Goal: Check status: Check status

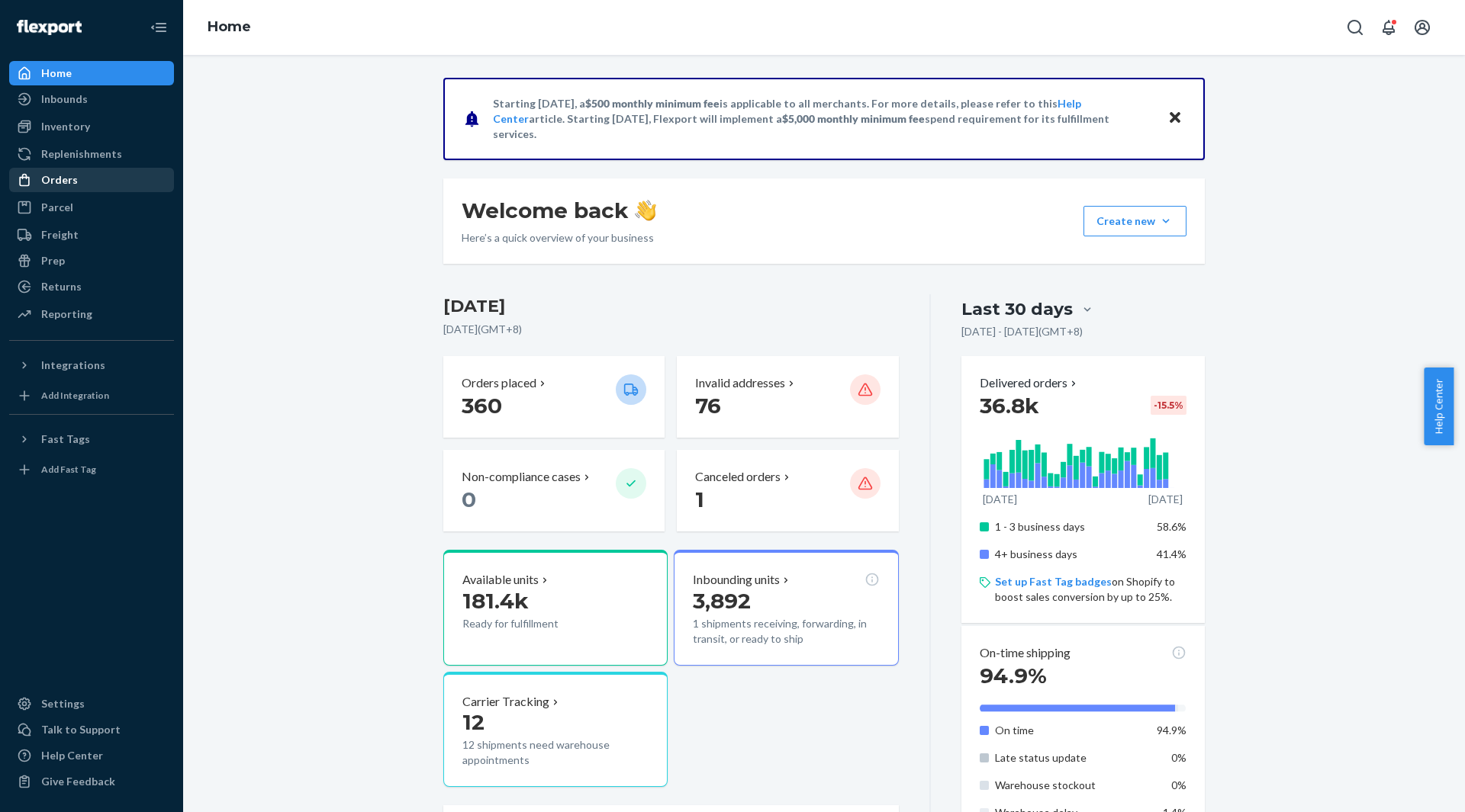
click at [89, 187] on div "Orders" at bounding box center [92, 180] width 162 height 21
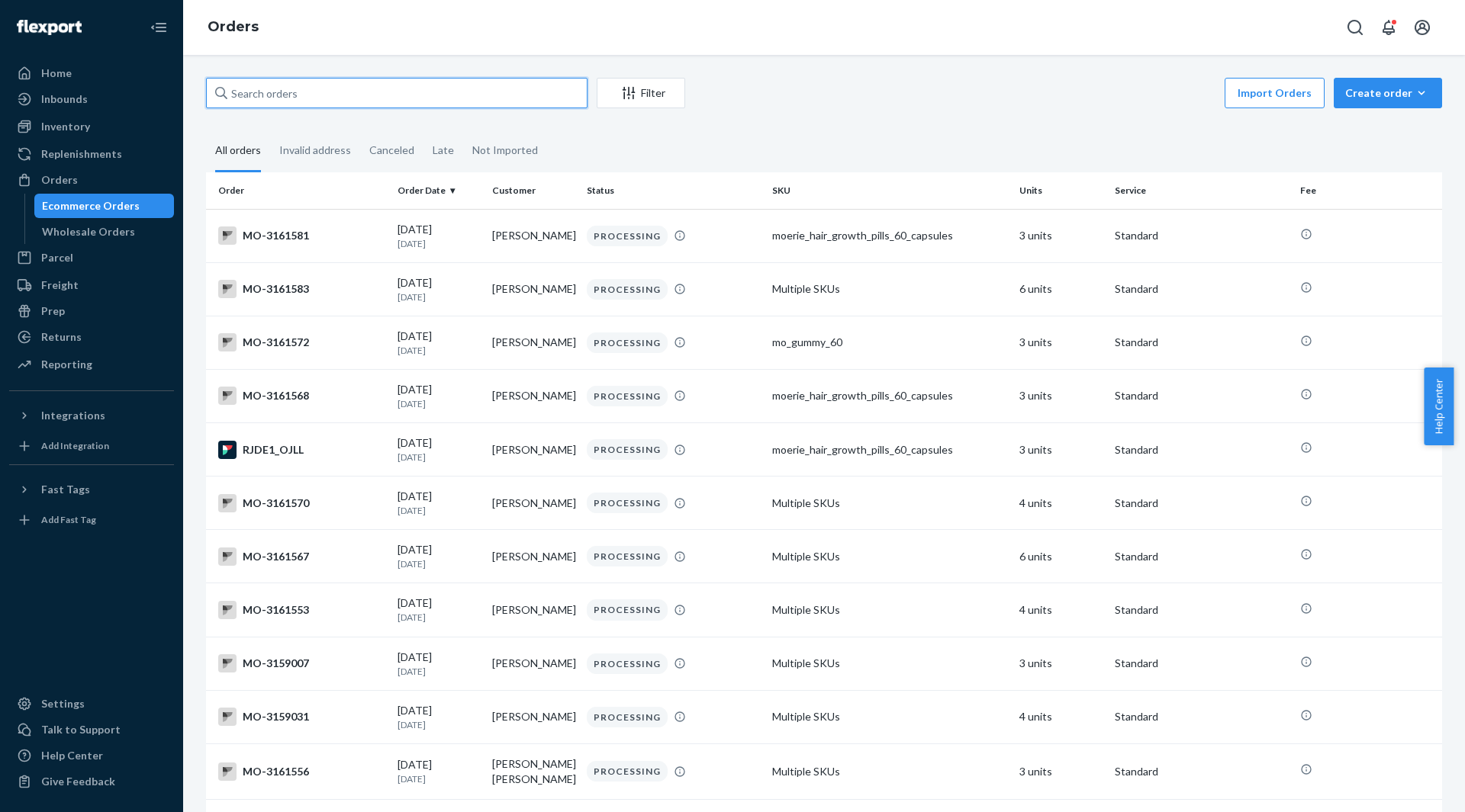
click at [525, 100] on input "text" at bounding box center [396, 94] width 381 height 31
paste input "[EMAIL_ADDRESS][DOMAIN_NAME]"
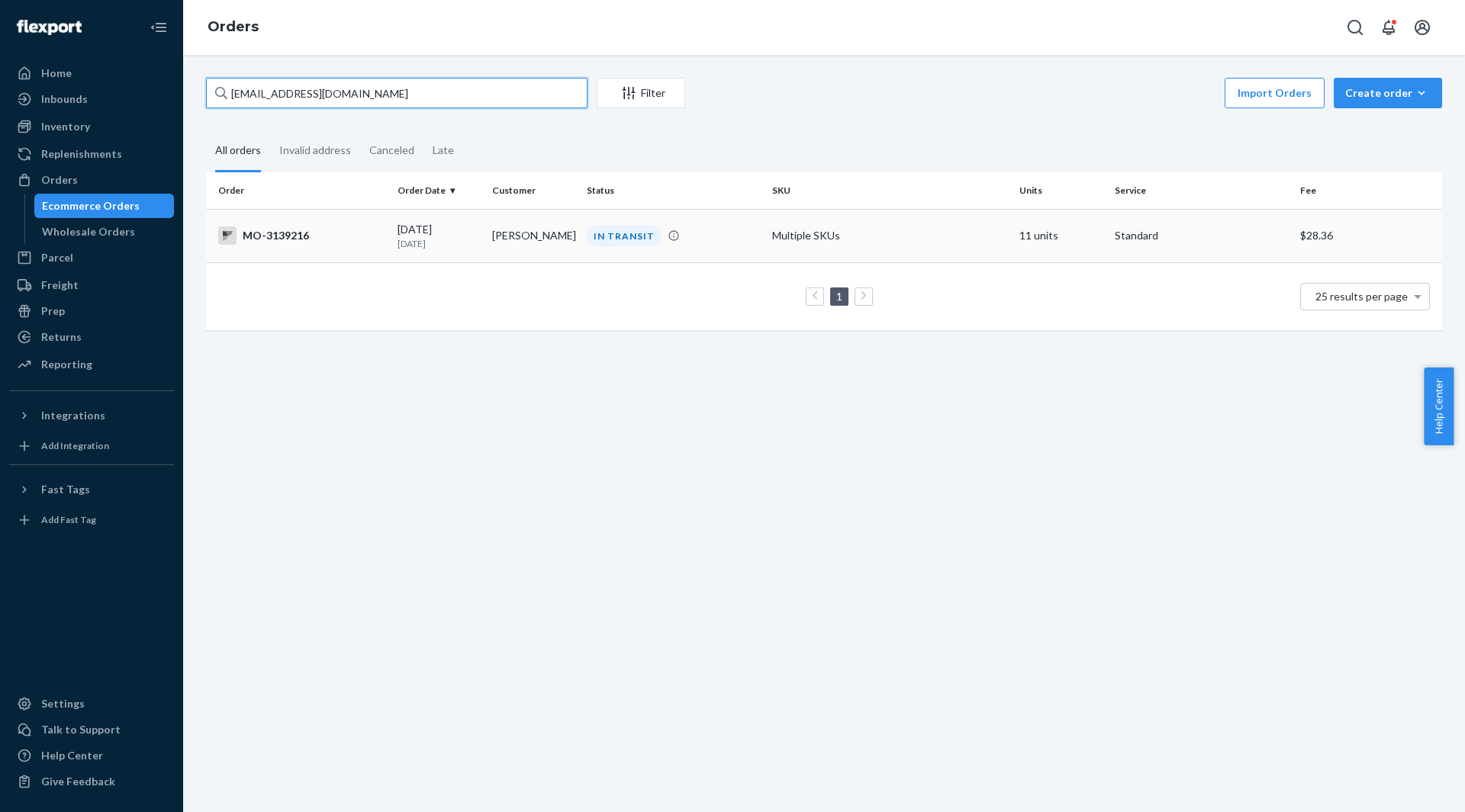
type input "[EMAIL_ADDRESS][DOMAIN_NAME]"
click at [766, 222] on td "Multiple SKUs" at bounding box center [889, 235] width 247 height 53
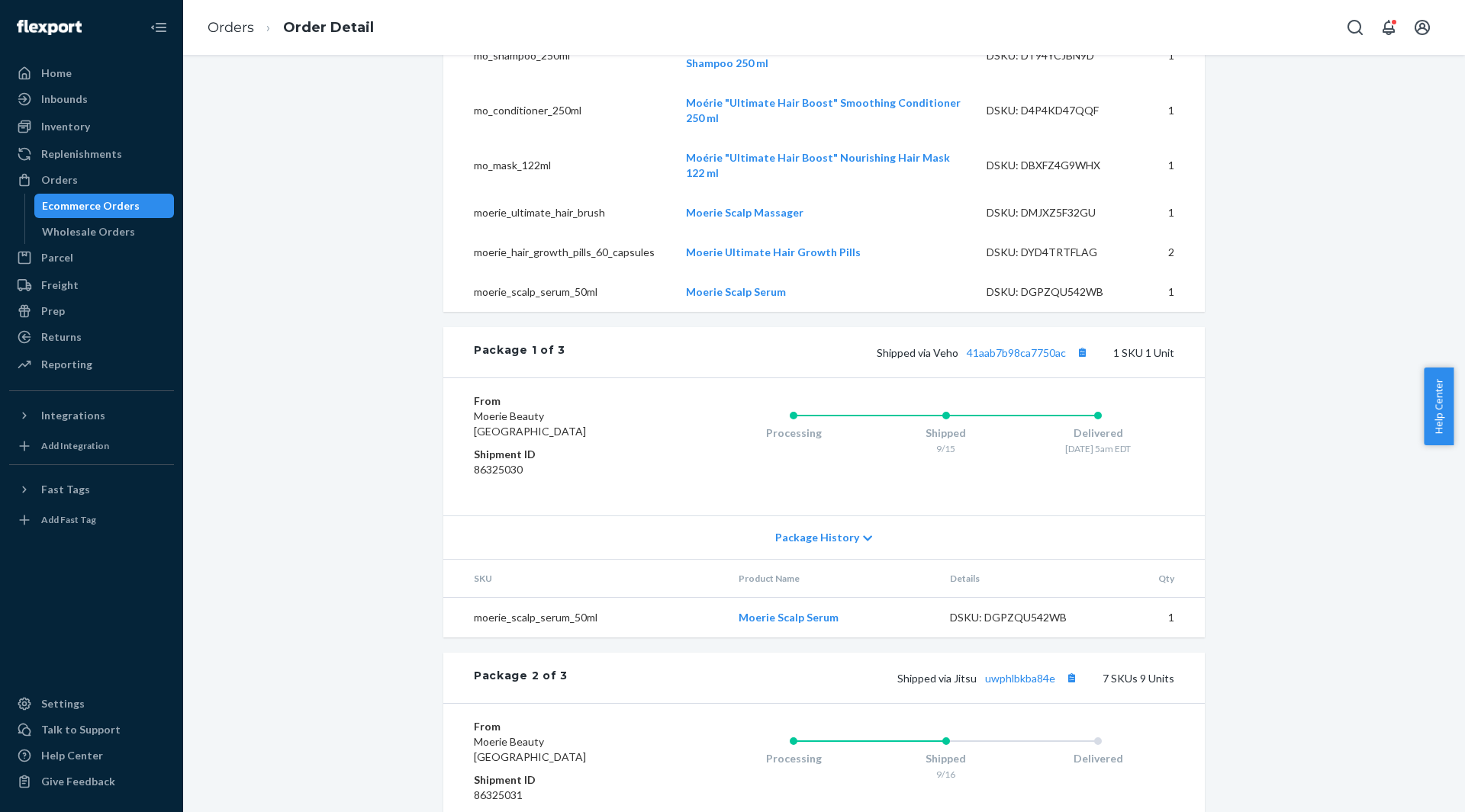
scroll to position [839, 0]
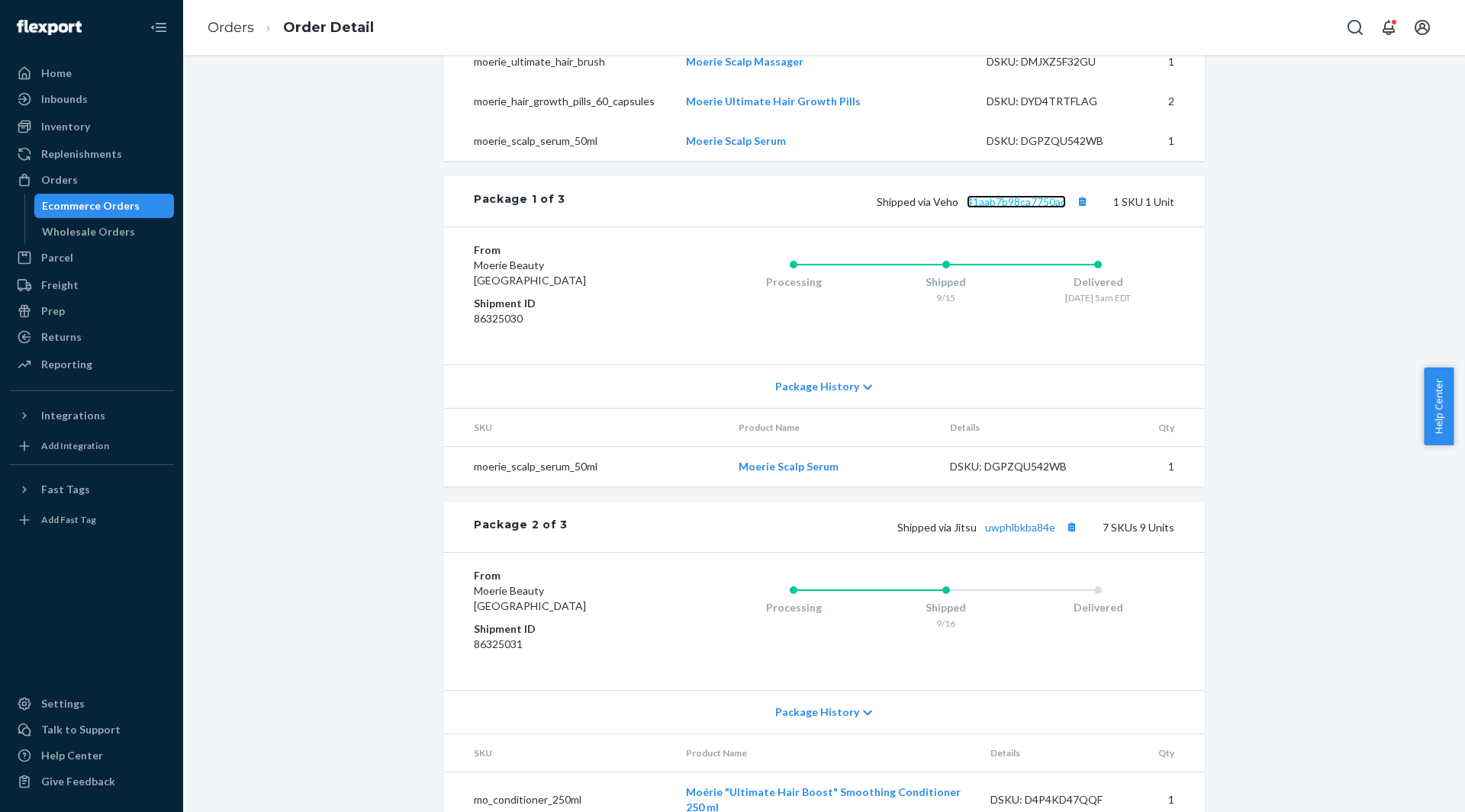
click at [1027, 209] on link "41aab7b98ca7750ac" at bounding box center [1016, 201] width 99 height 13
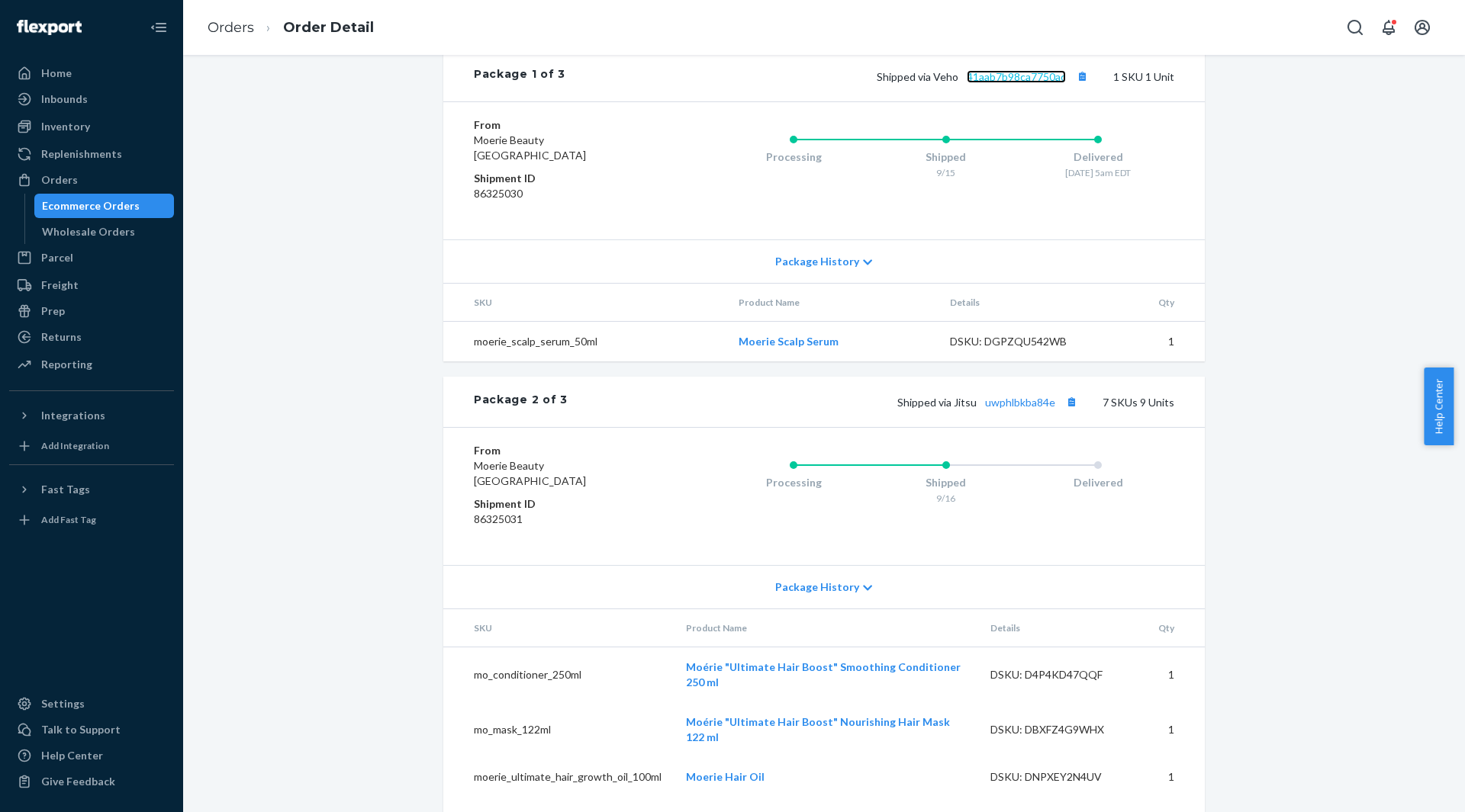
scroll to position [992, 0]
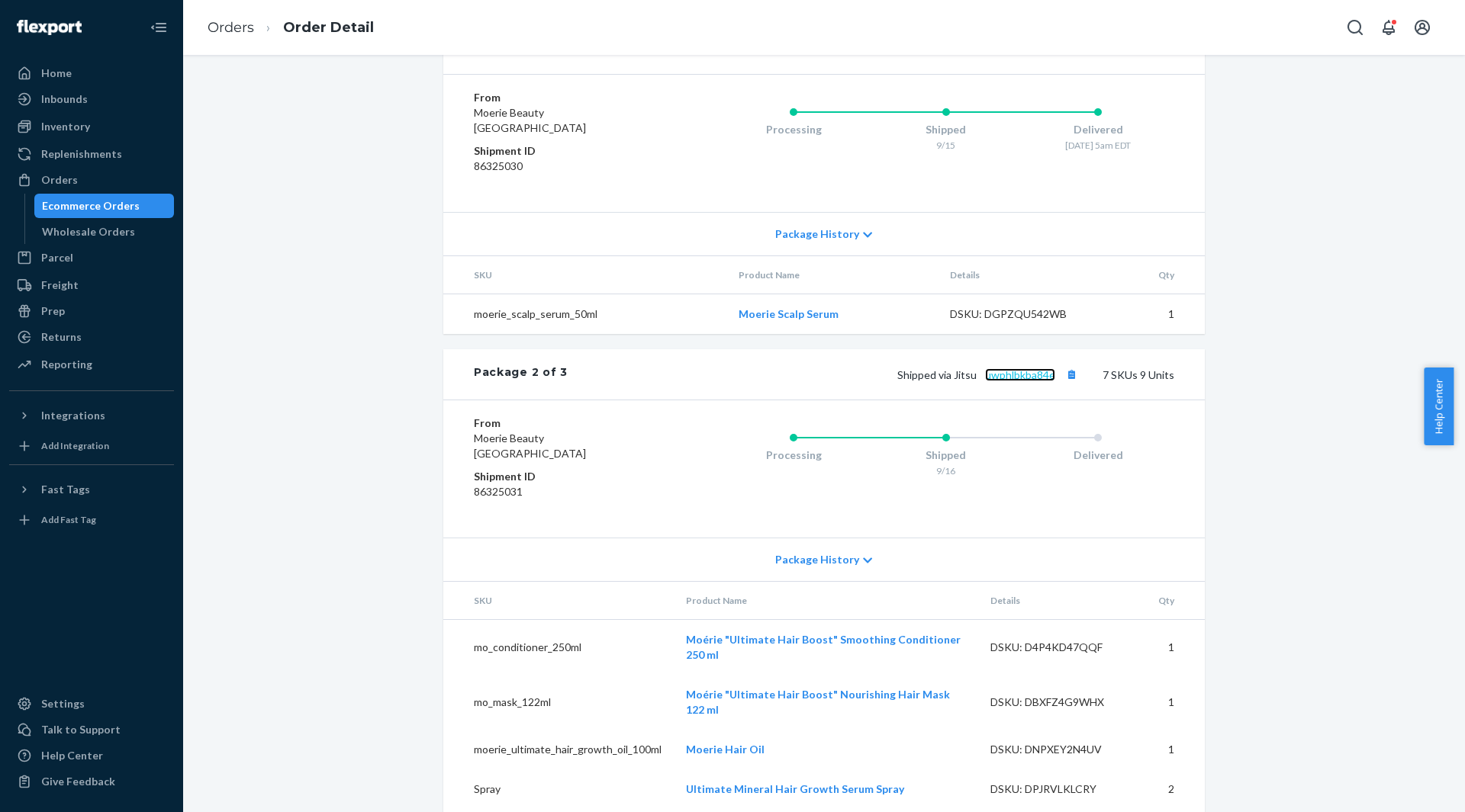
click at [1036, 381] on link "uwphlbkba84e" at bounding box center [1020, 375] width 70 height 13
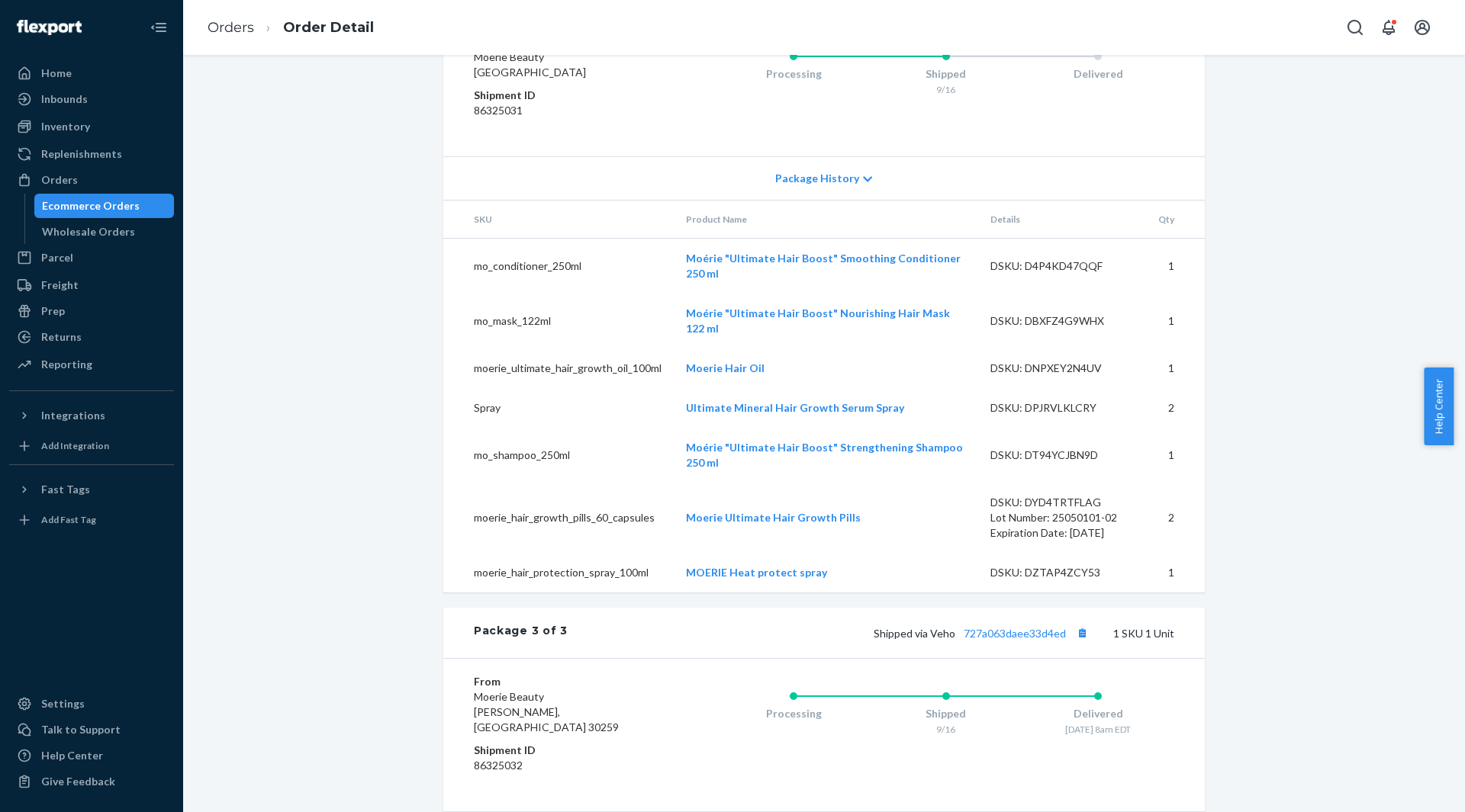
scroll to position [1514, 0]
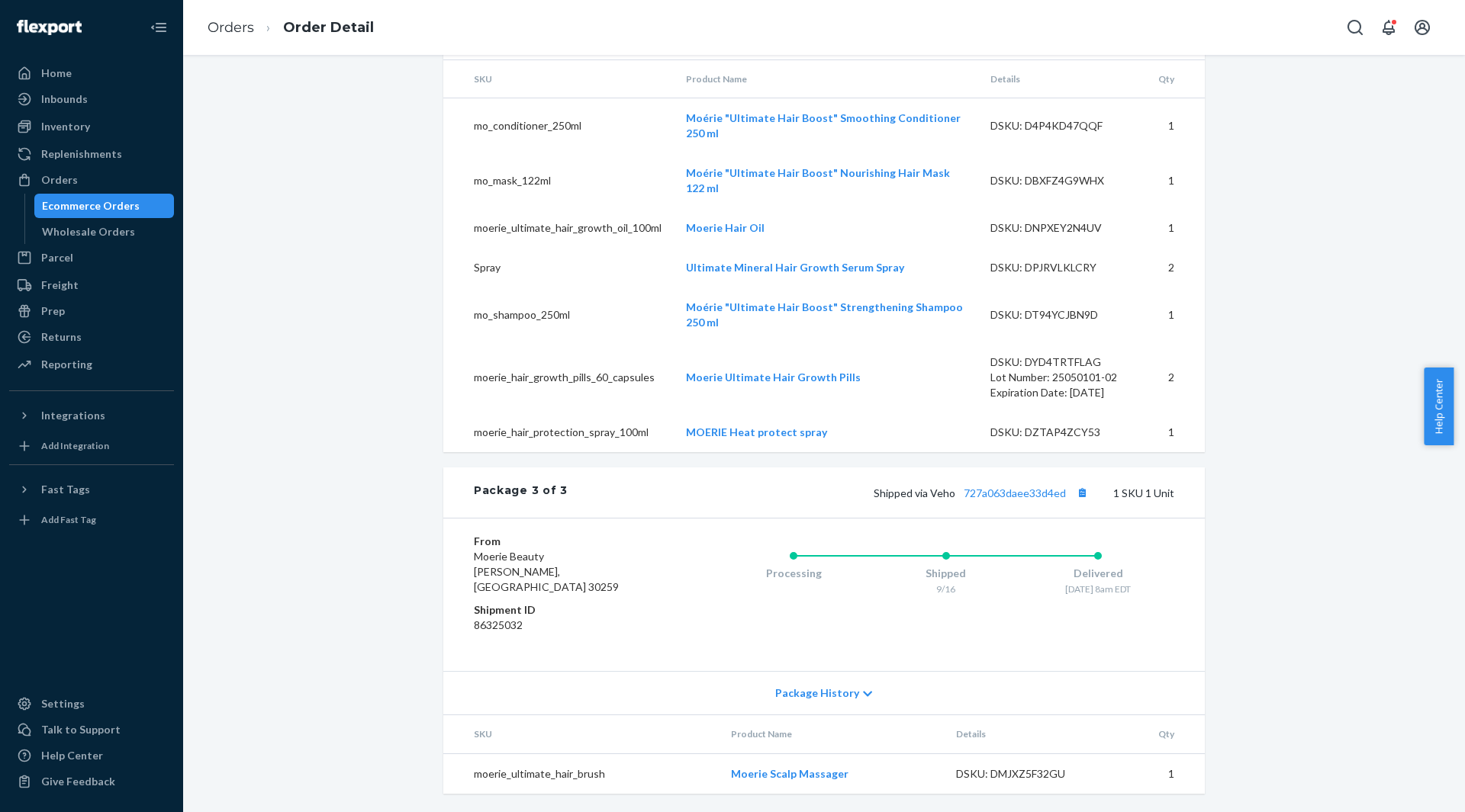
click at [1016, 496] on div "Package 3 of 3 Shipped via Veho 727a063daee33d4ed 1 SKU 1 Unit" at bounding box center [824, 492] width 762 height 50
click at [1020, 500] on link "727a063daee33d4ed" at bounding box center [1015, 492] width 102 height 13
